Goal: Information Seeking & Learning: Learn about a topic

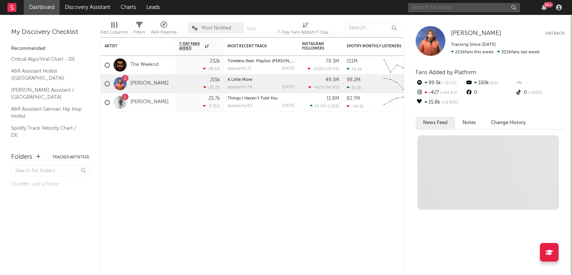
click at [439, 7] on input "text" at bounding box center [464, 7] width 112 height 9
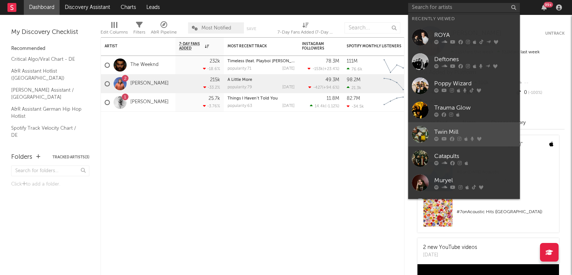
click at [420, 129] on div at bounding box center [420, 134] width 17 height 17
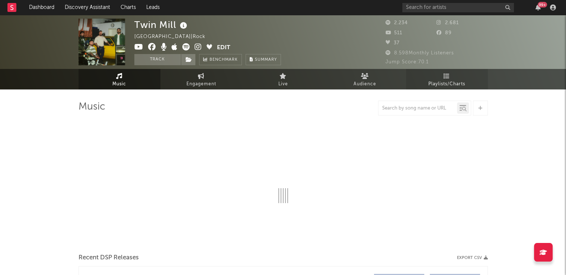
click at [443, 80] on span "Playlists/Charts" at bounding box center [447, 84] width 37 height 9
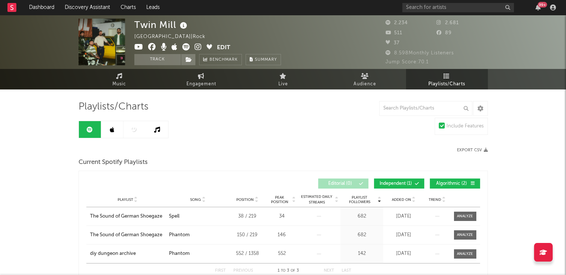
click at [106, 133] on link at bounding box center [112, 129] width 22 height 17
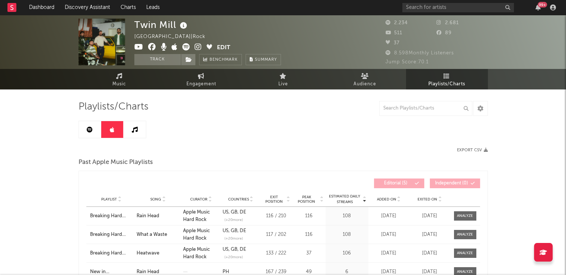
click at [136, 130] on icon at bounding box center [135, 130] width 6 height 6
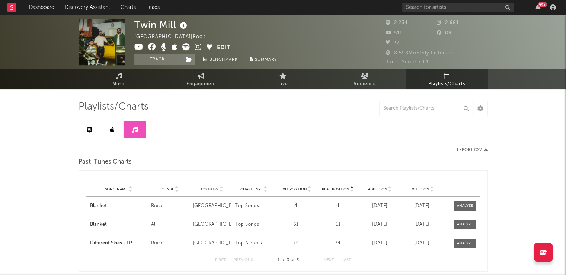
click at [73, 129] on div "Twin Mill [GEOGRAPHIC_DATA] | Rock Edit Track Benchmark Summary 2.234 2.681 511…" at bounding box center [283, 165] width 566 height 301
click at [82, 128] on link at bounding box center [90, 129] width 22 height 17
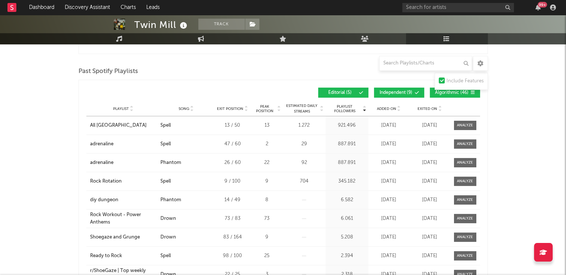
scroll to position [95, 0]
